Goal: Transaction & Acquisition: Download file/media

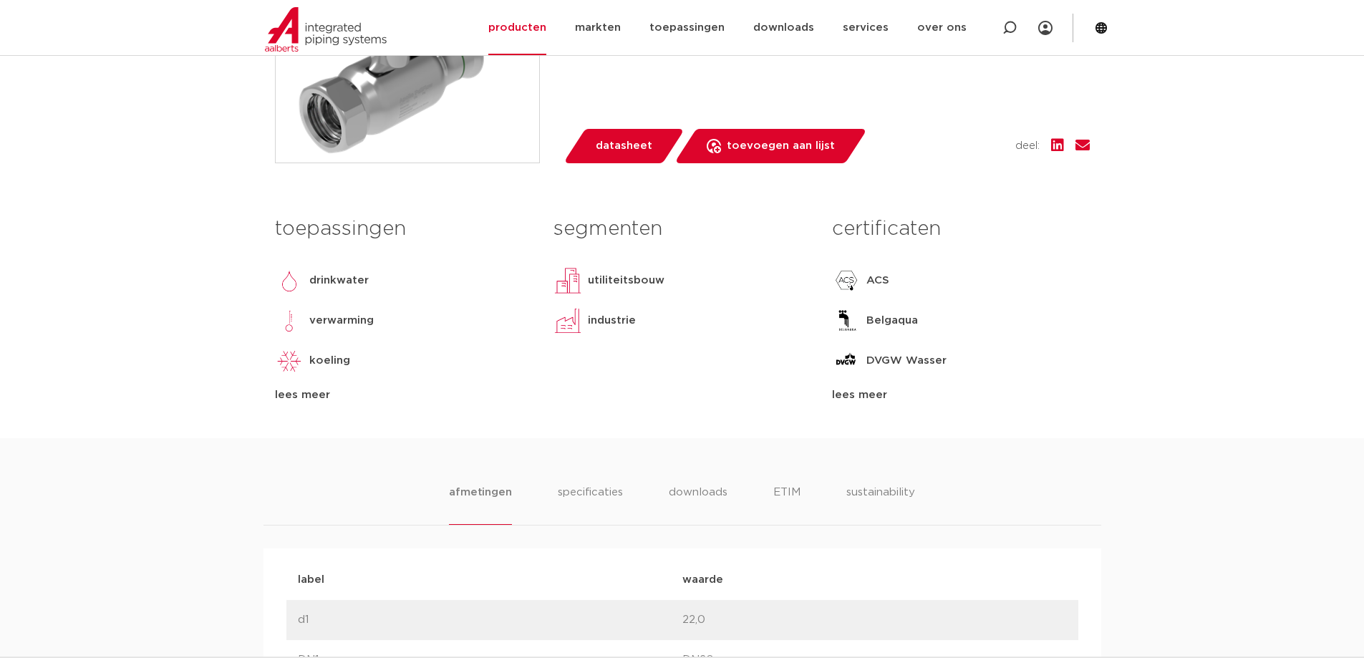
click at [859, 395] on div "lees meer" at bounding box center [960, 395] width 257 height 17
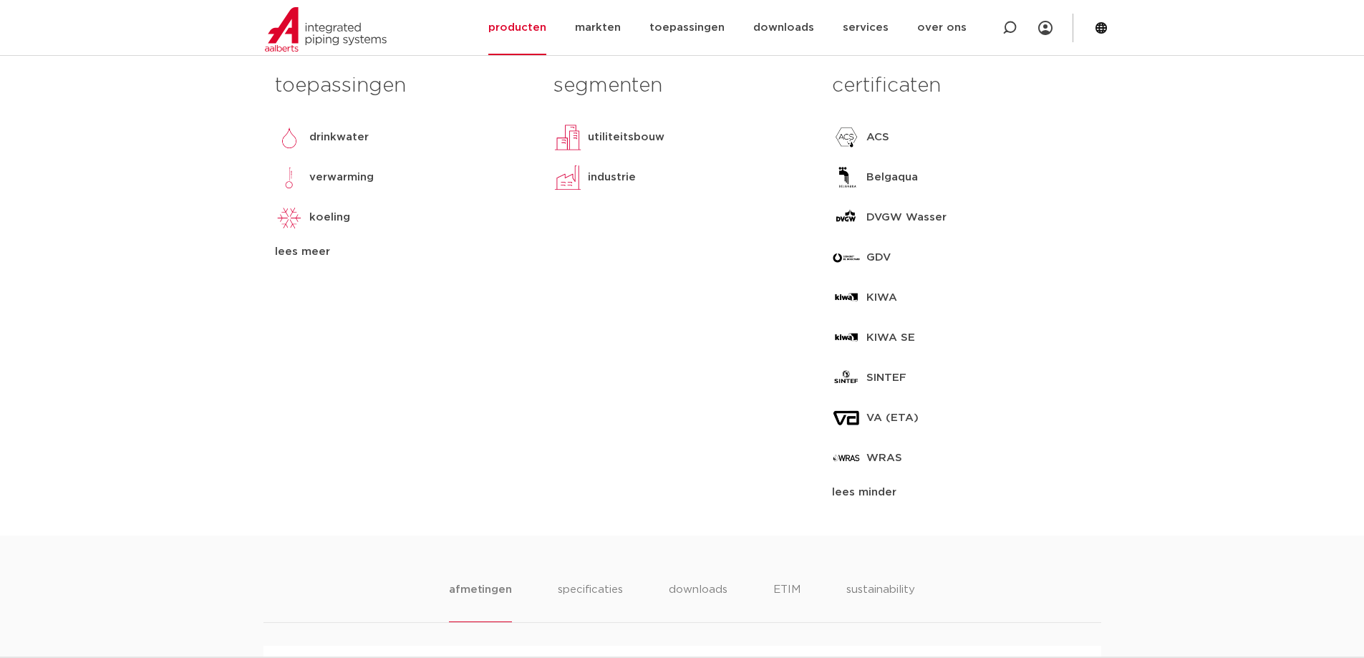
scroll to position [716, 0]
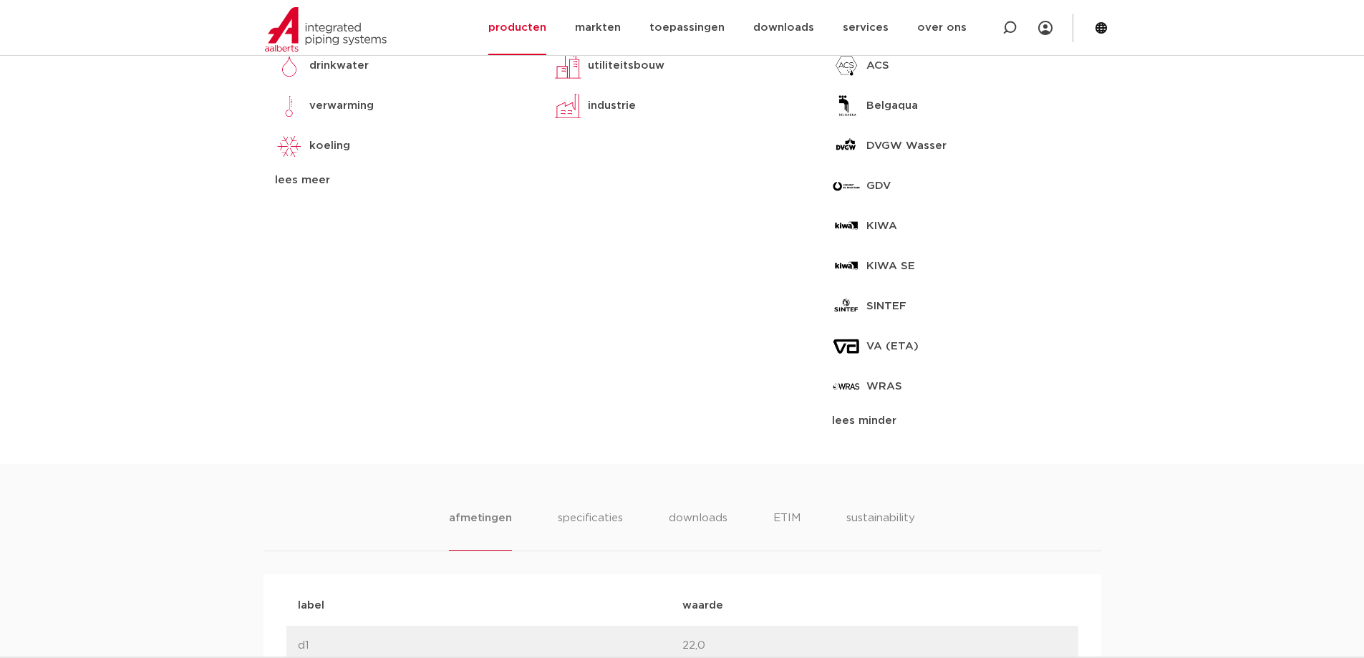
click at [302, 175] on div "lees meer" at bounding box center [403, 180] width 257 height 17
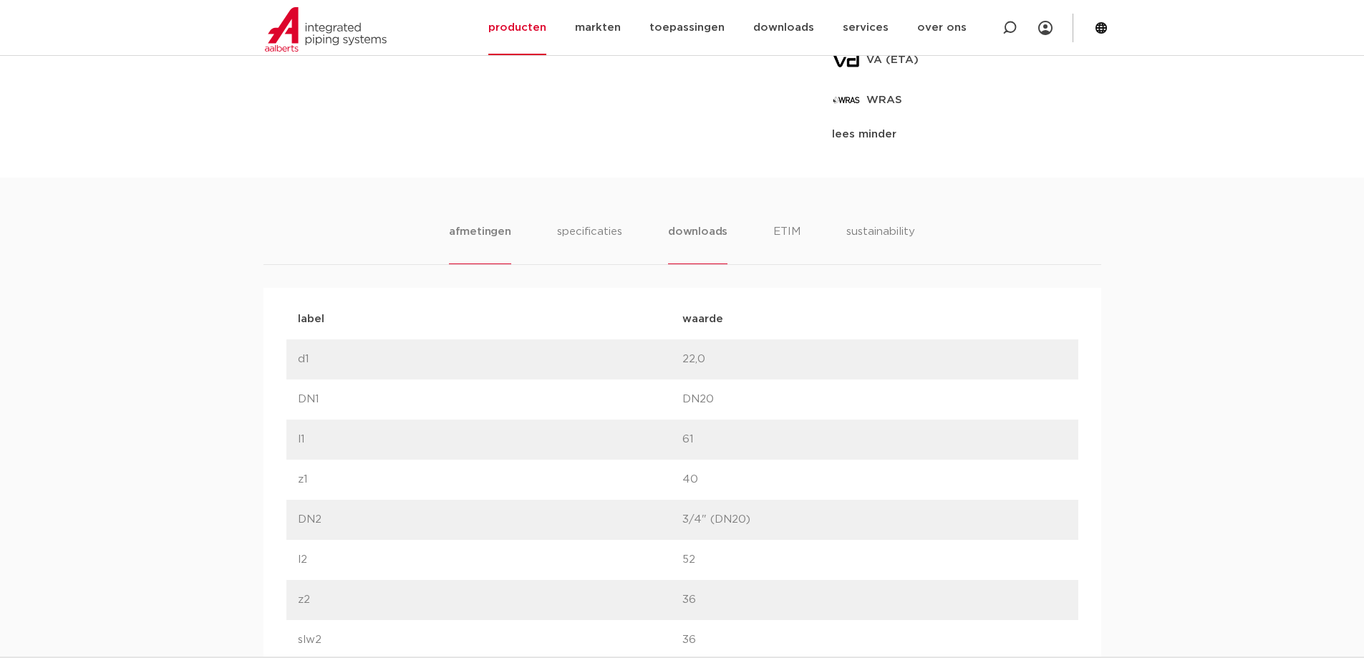
click at [706, 233] on li "downloads" at bounding box center [697, 243] width 59 height 41
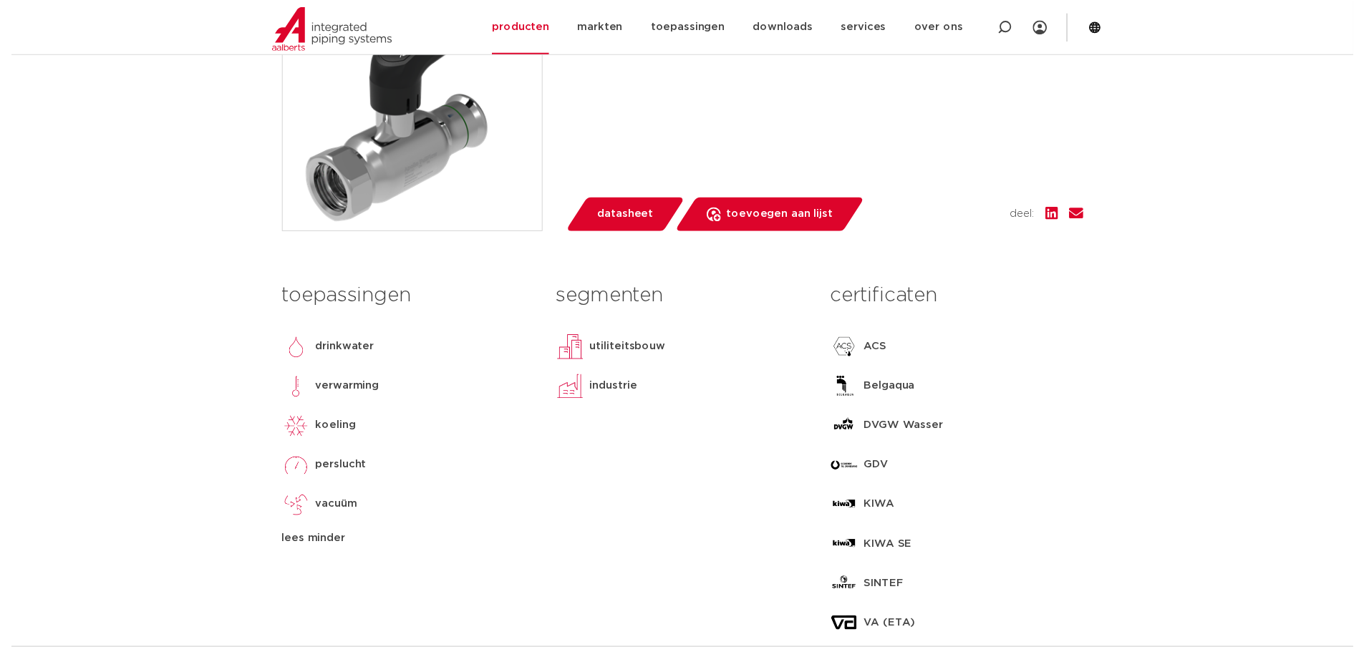
scroll to position [286, 0]
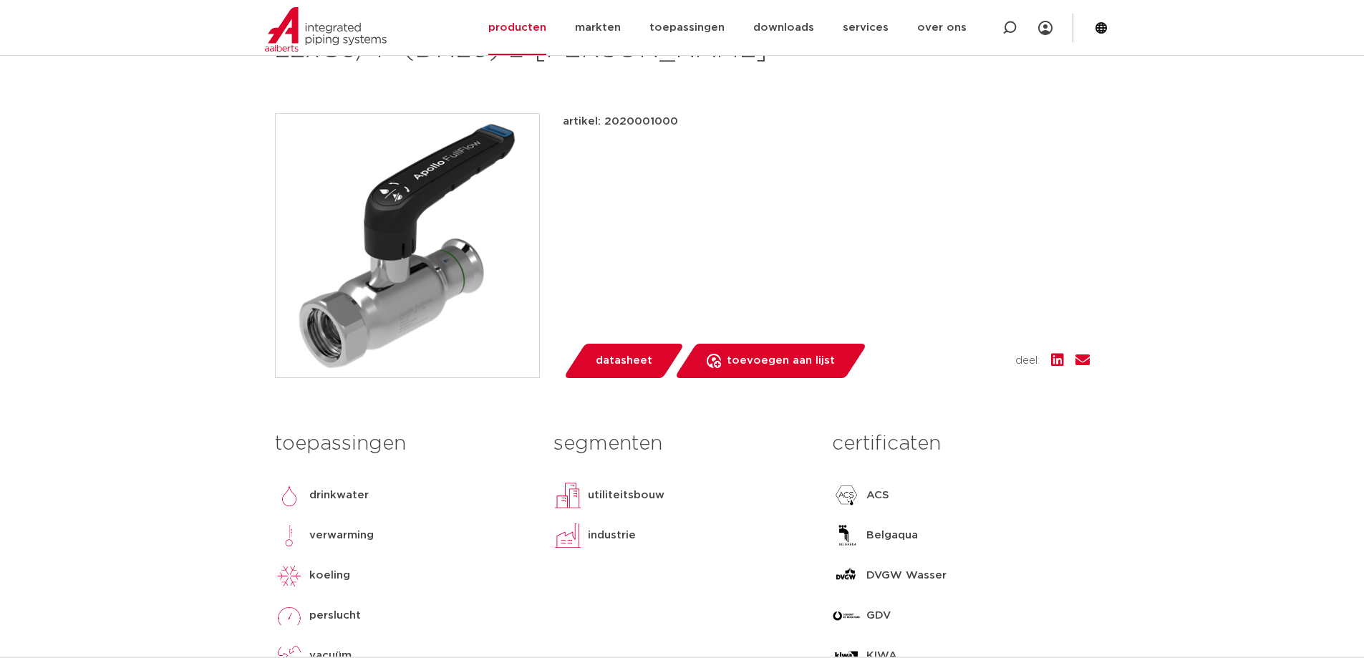
click at [606, 355] on span "datasheet" at bounding box center [624, 360] width 57 height 23
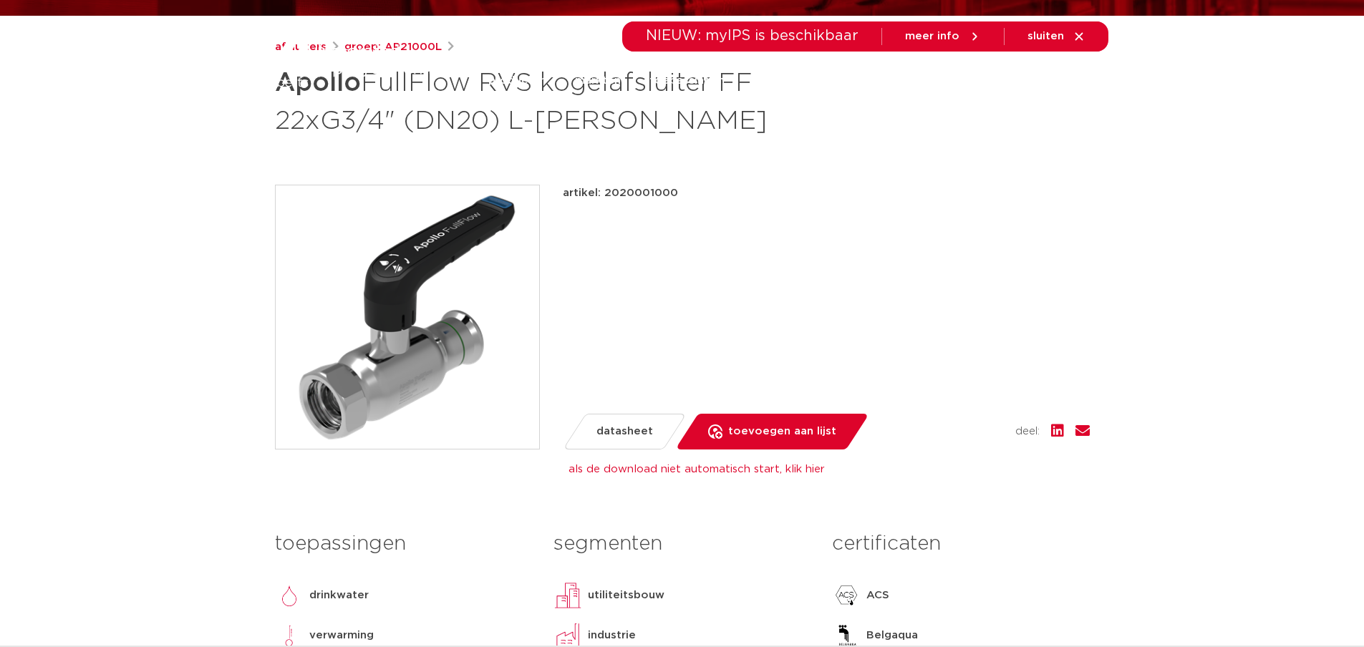
scroll to position [0, 0]
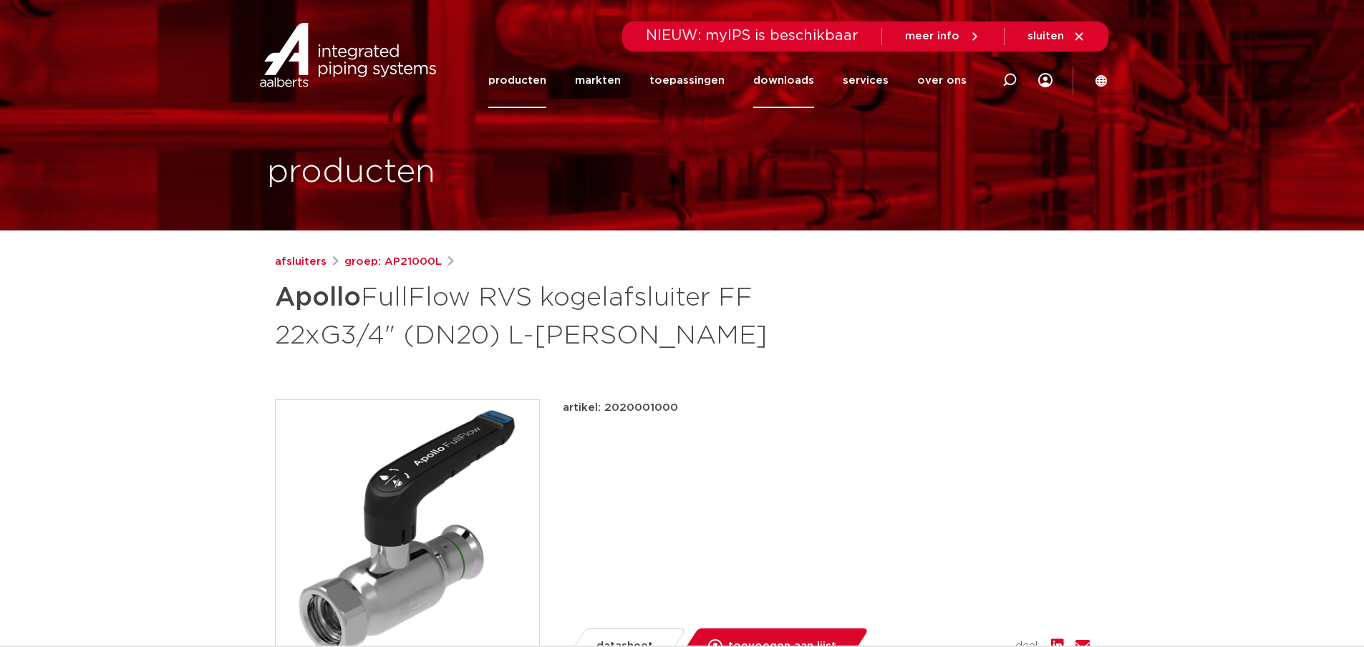
click at [792, 79] on link "downloads" at bounding box center [783, 80] width 61 height 55
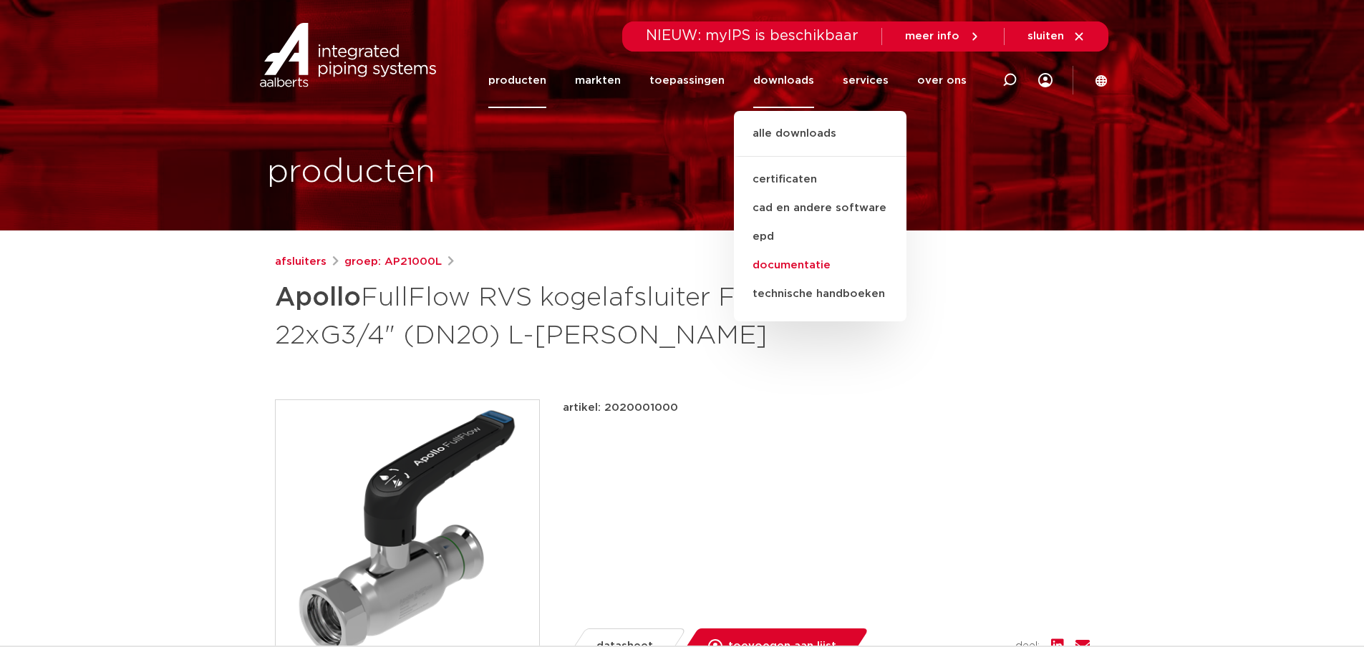
click at [809, 258] on link "documentatie" at bounding box center [820, 265] width 173 height 29
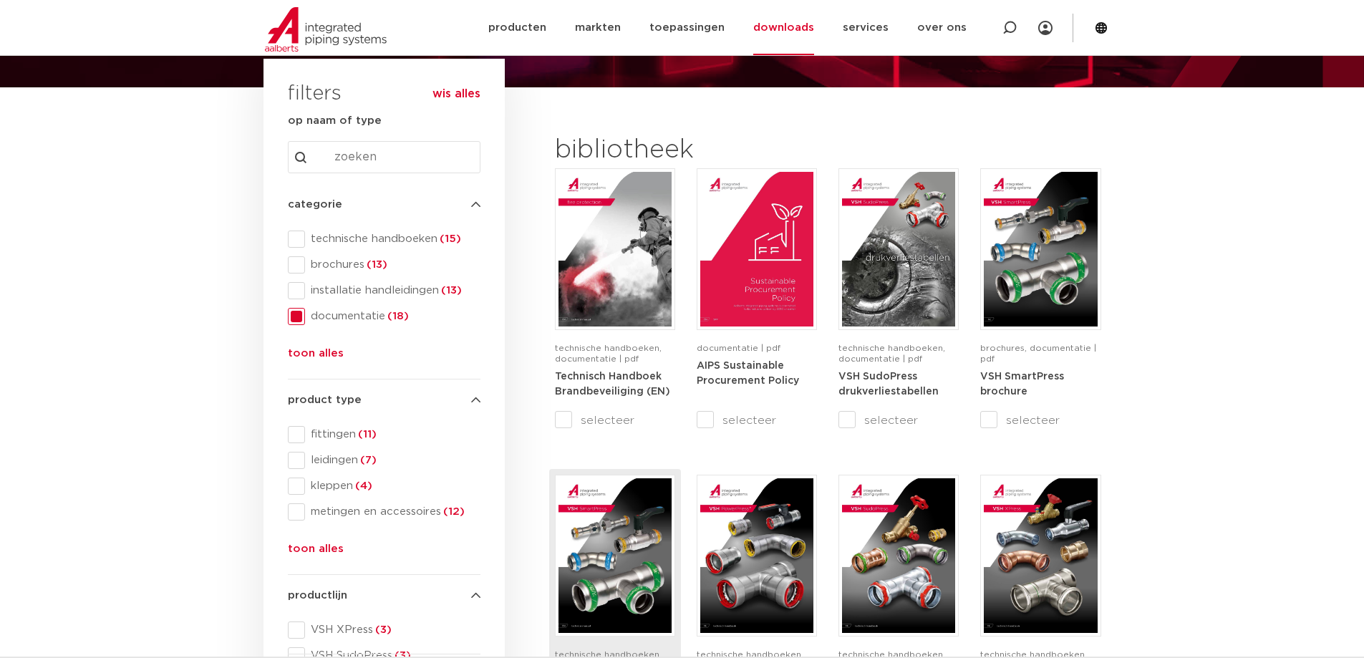
scroll to position [215, 0]
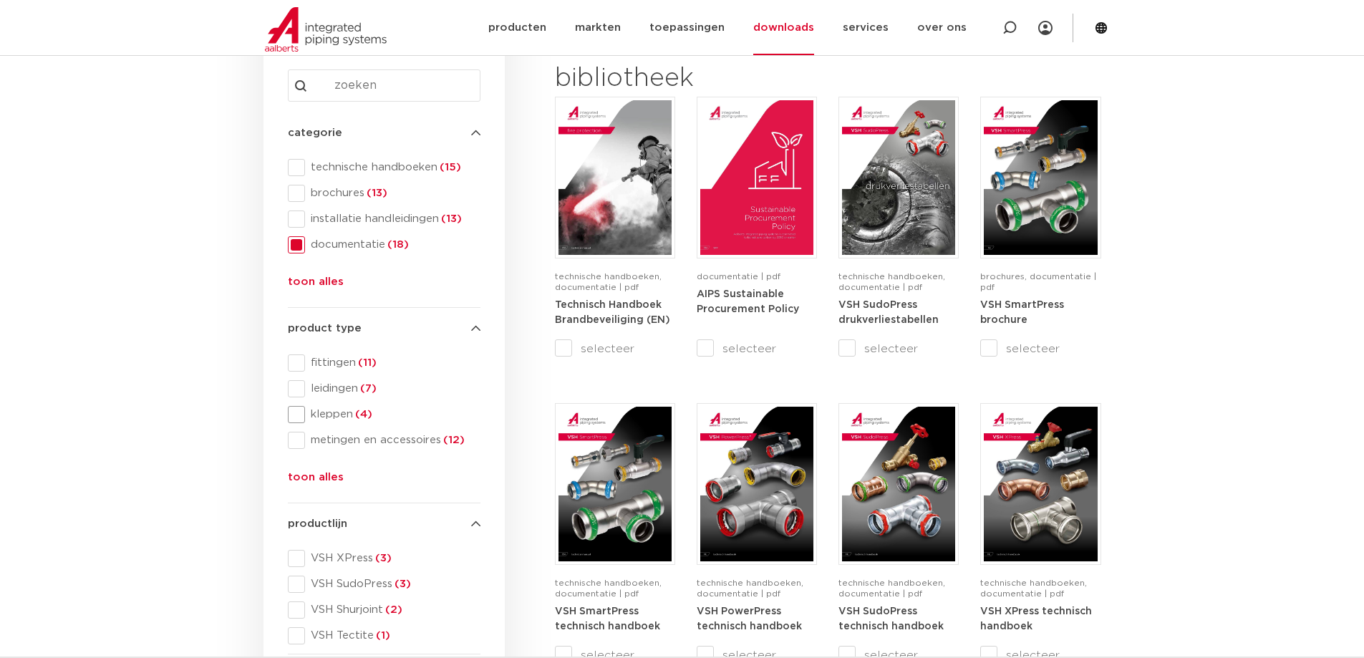
click at [296, 408] on span at bounding box center [296, 414] width 17 height 17
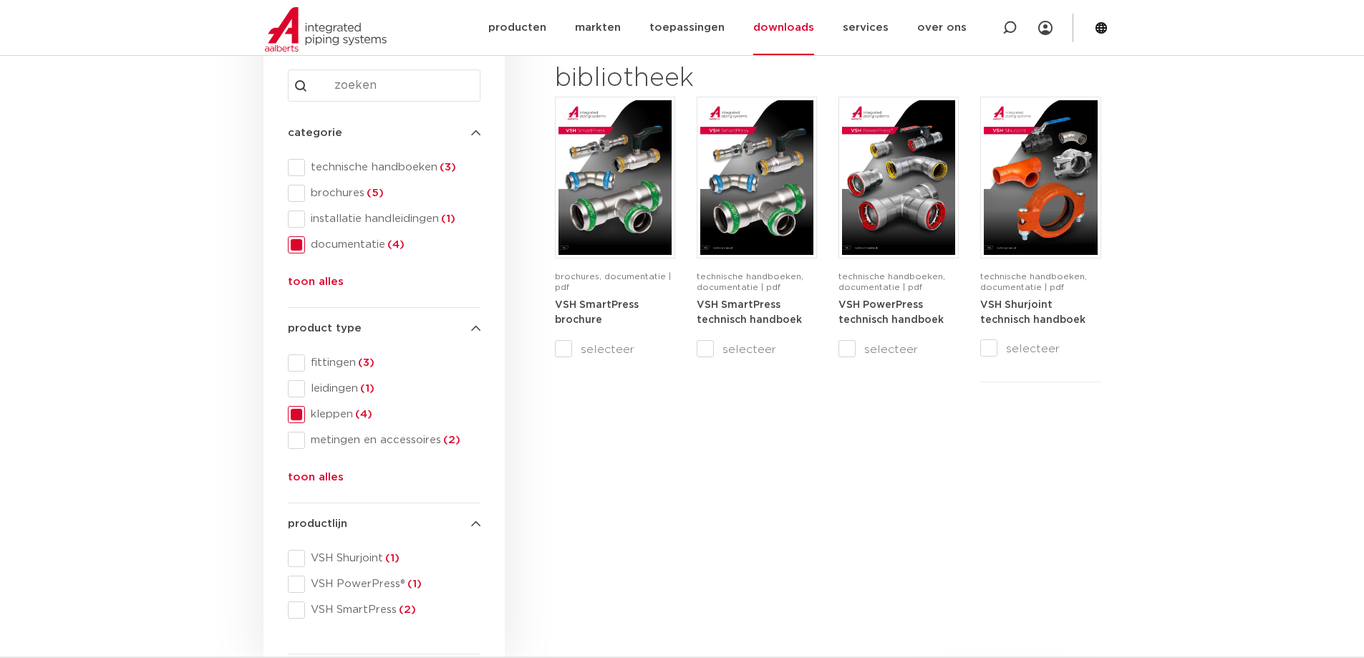
click at [296, 410] on span at bounding box center [296, 414] width 17 height 17
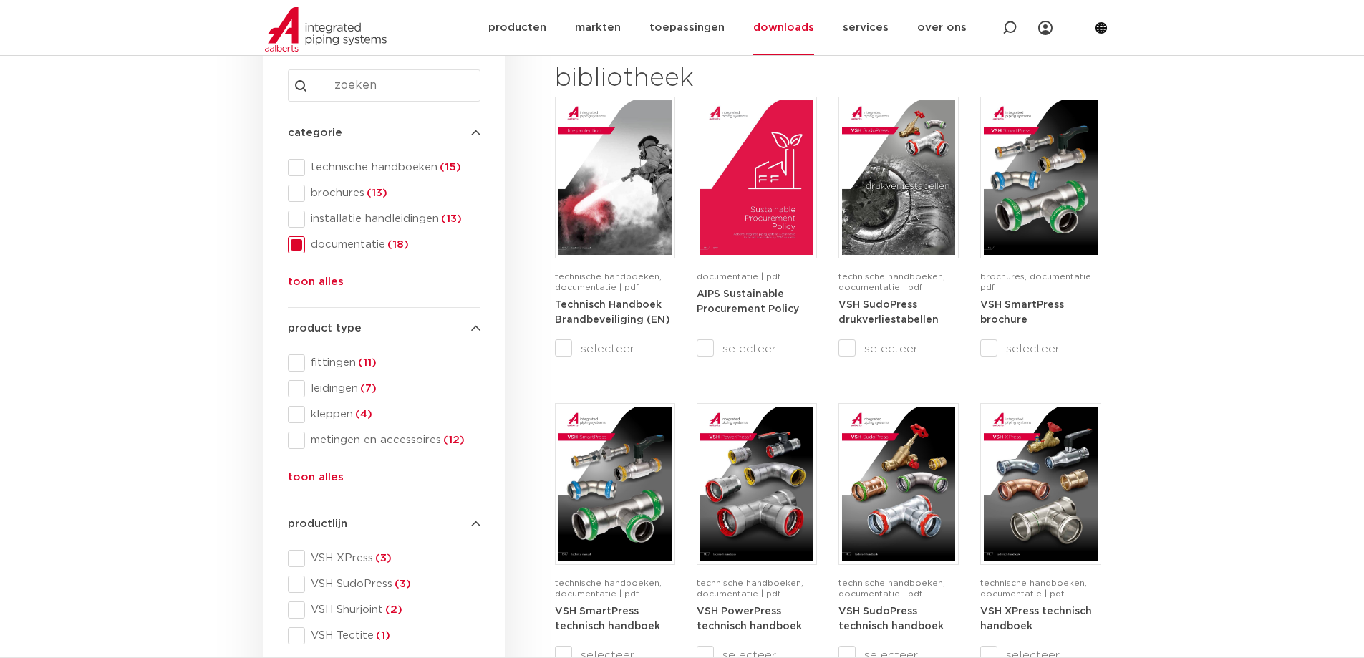
click at [312, 482] on button "toon alles" at bounding box center [316, 480] width 56 height 23
click at [296, 464] on span at bounding box center [296, 466] width 17 height 17
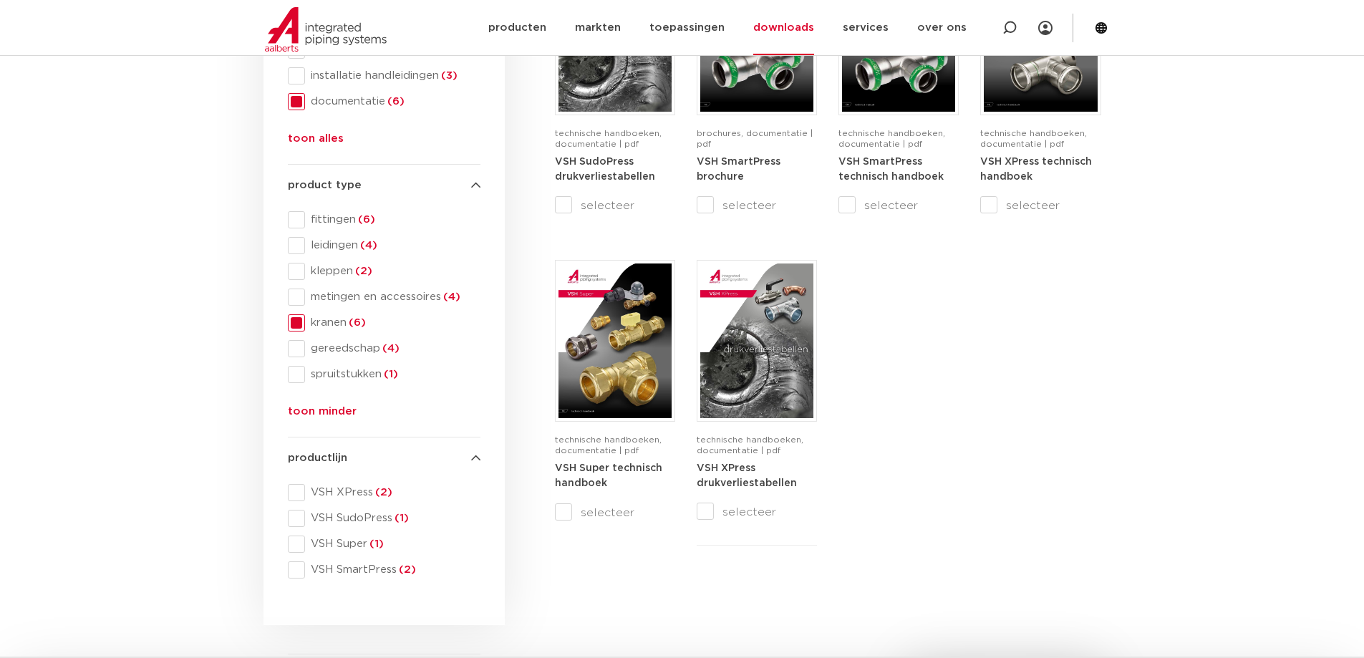
scroll to position [215, 0]
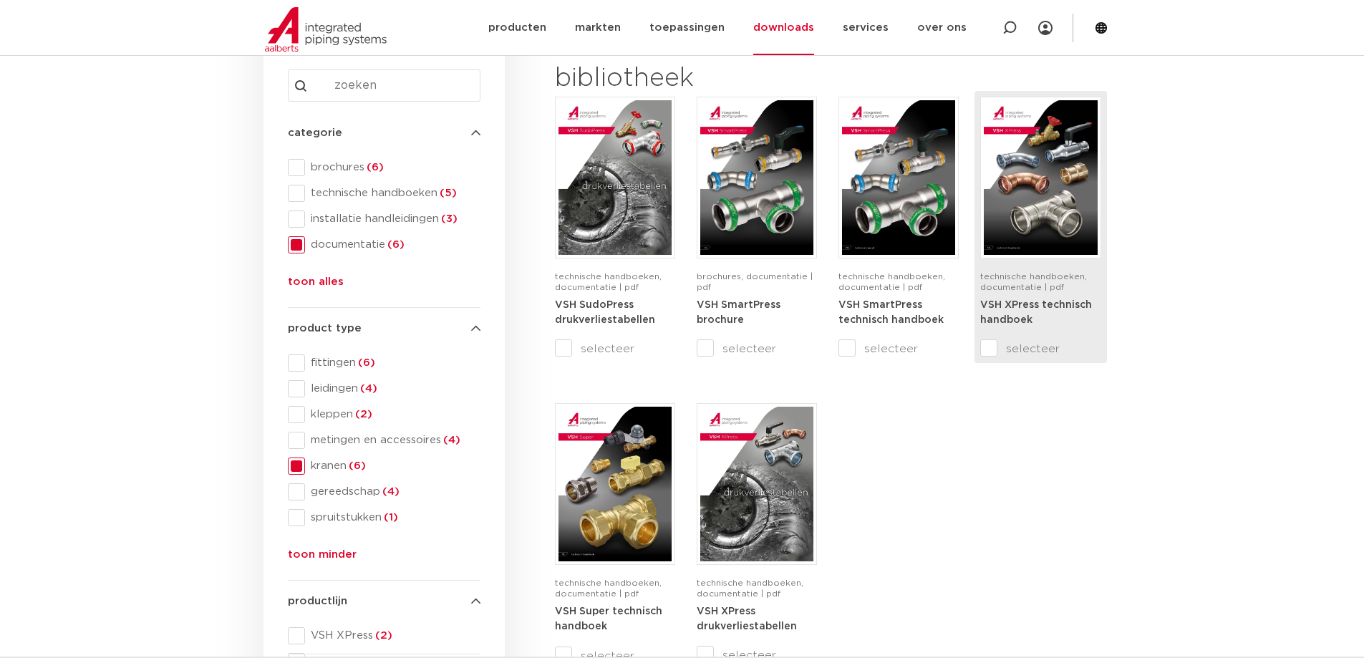
click at [1026, 304] on strong "VSH XPress technisch handboek" at bounding box center [1036, 313] width 112 height 26
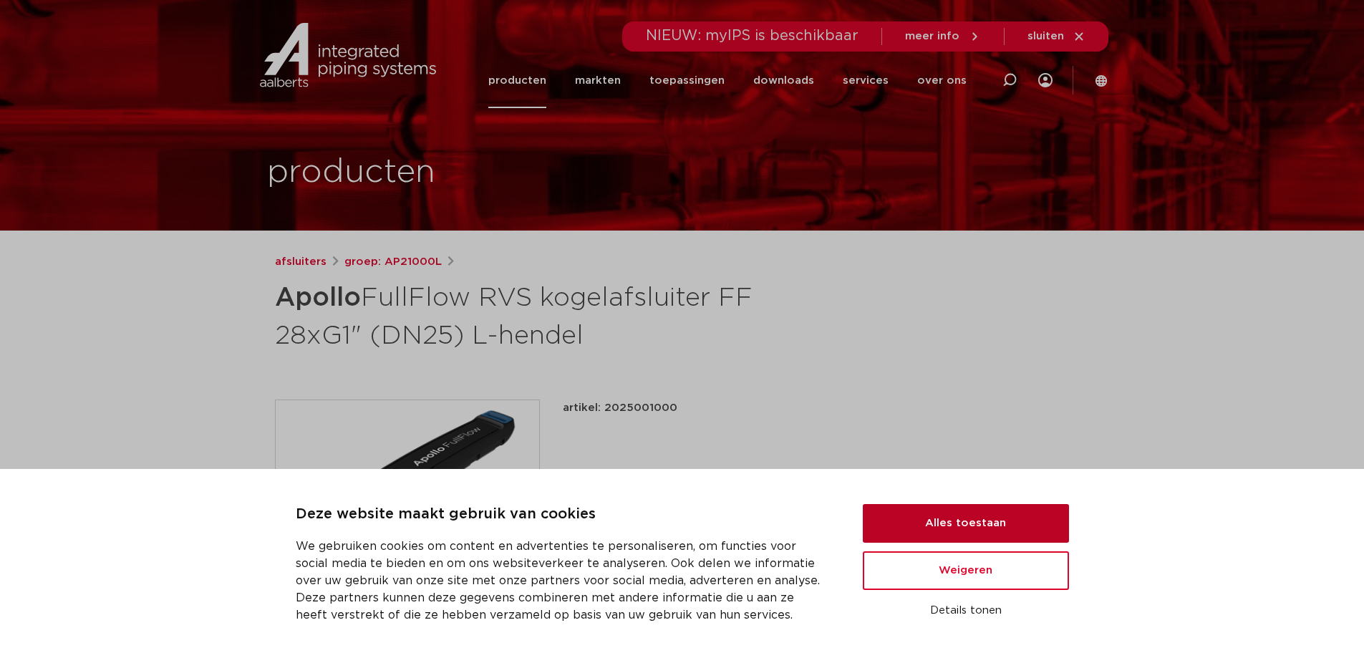
click at [987, 522] on button "Alles toestaan" at bounding box center [966, 523] width 206 height 39
